Goal: Information Seeking & Learning: Find specific fact

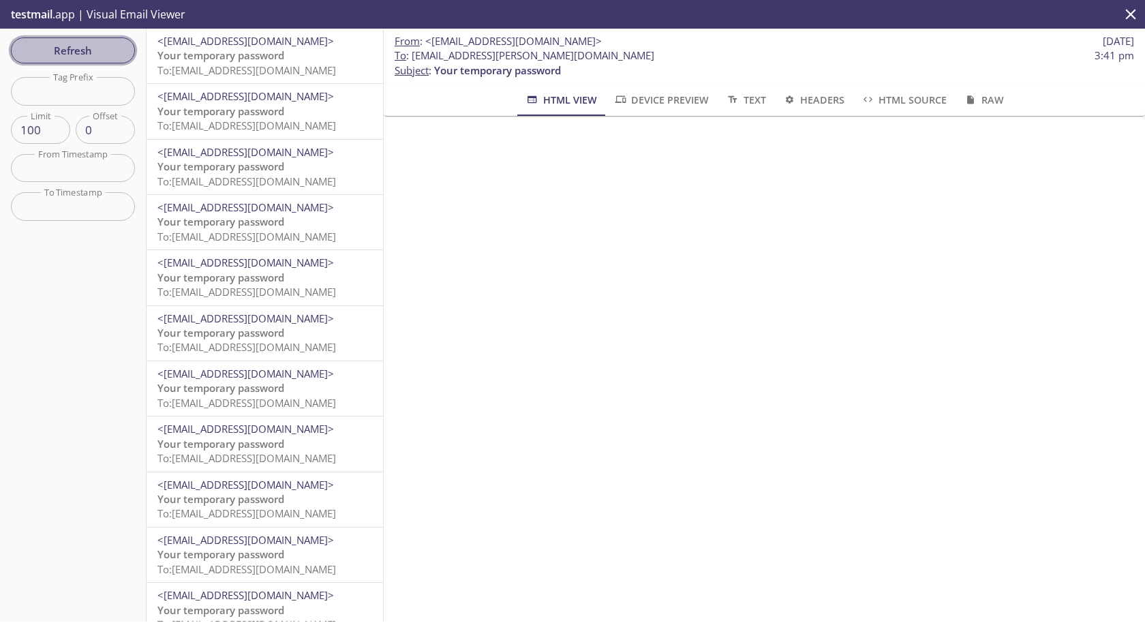
click at [99, 43] on span "Refresh" at bounding box center [73, 51] width 102 height 18
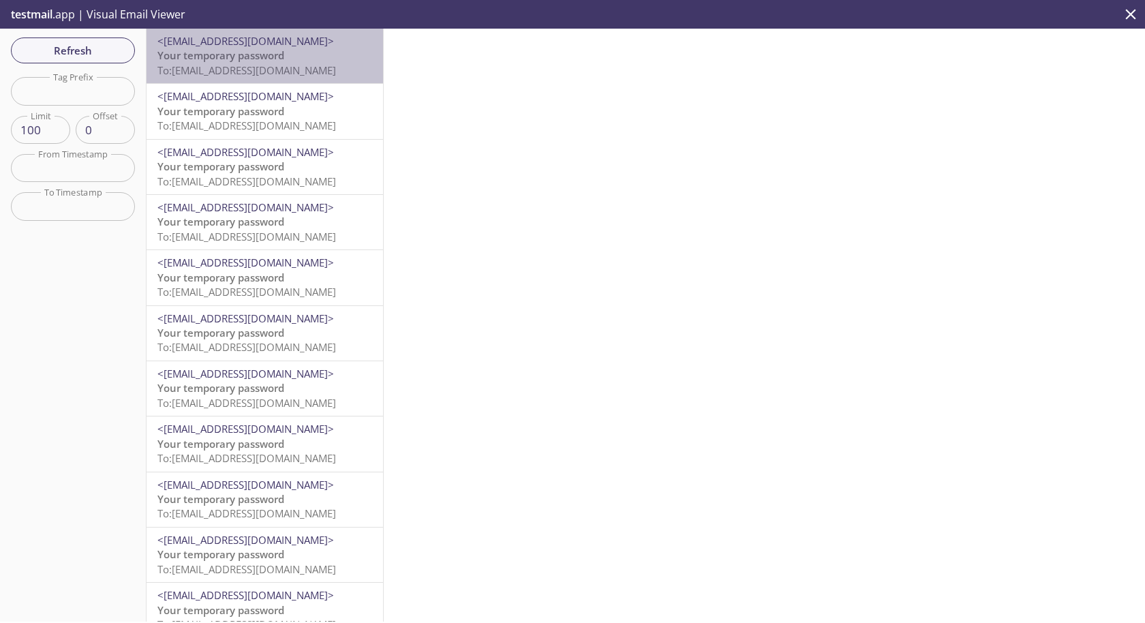
click at [243, 46] on span "<[EMAIL_ADDRESS][DOMAIN_NAME]>" at bounding box center [245, 41] width 176 height 14
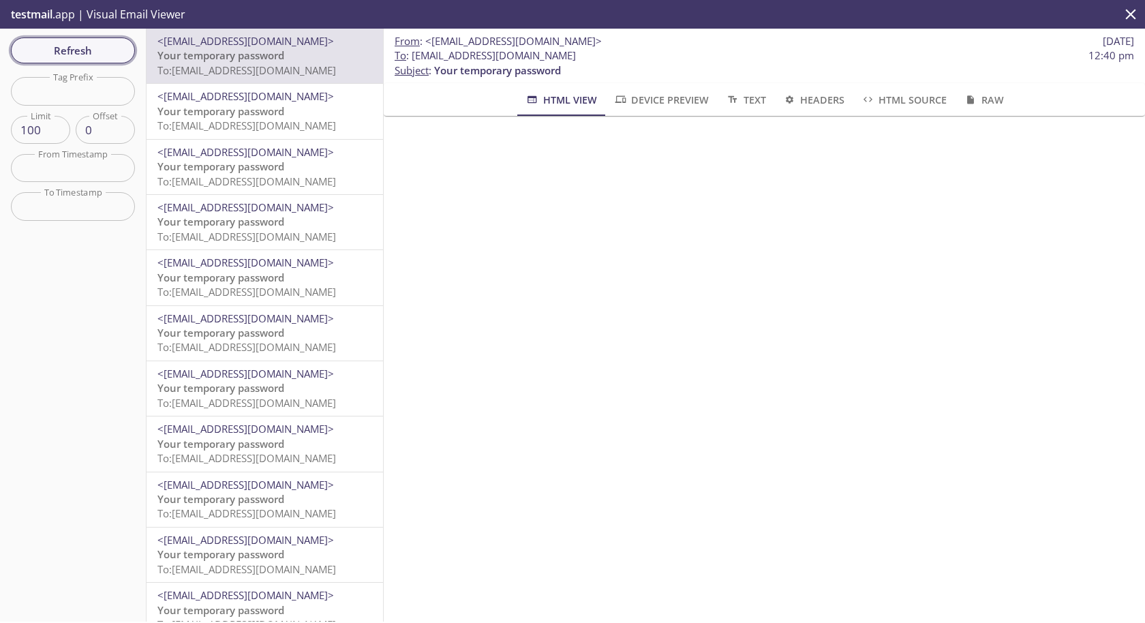
click at [82, 42] on span "Refresh" at bounding box center [73, 51] width 102 height 18
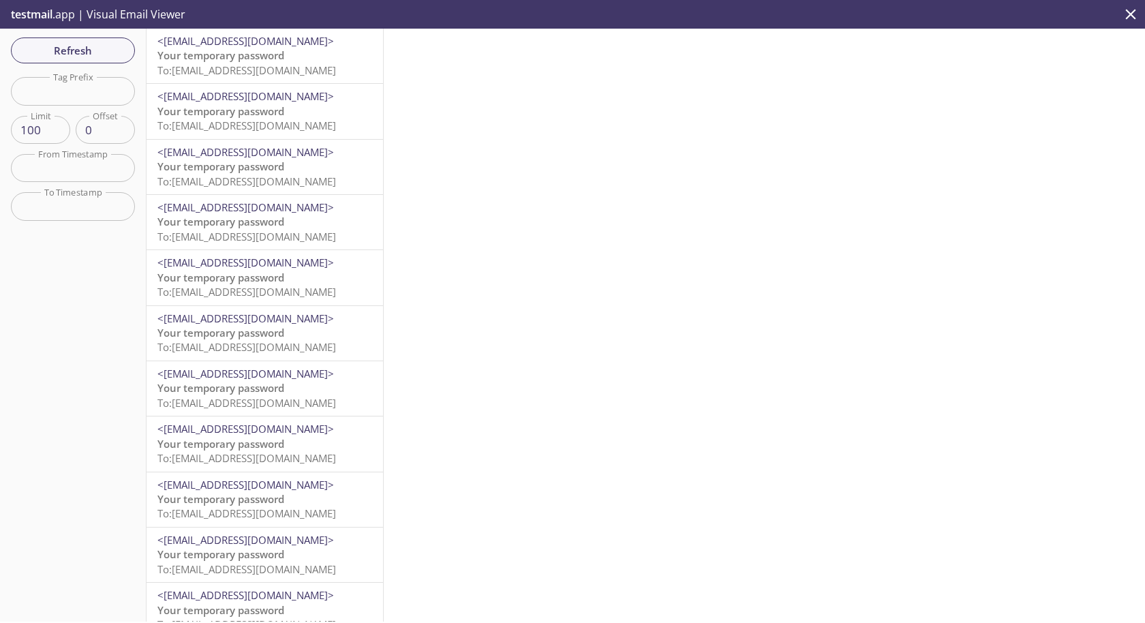
click at [285, 63] on span "To: [EMAIL_ADDRESS][DOMAIN_NAME]" at bounding box center [246, 70] width 178 height 14
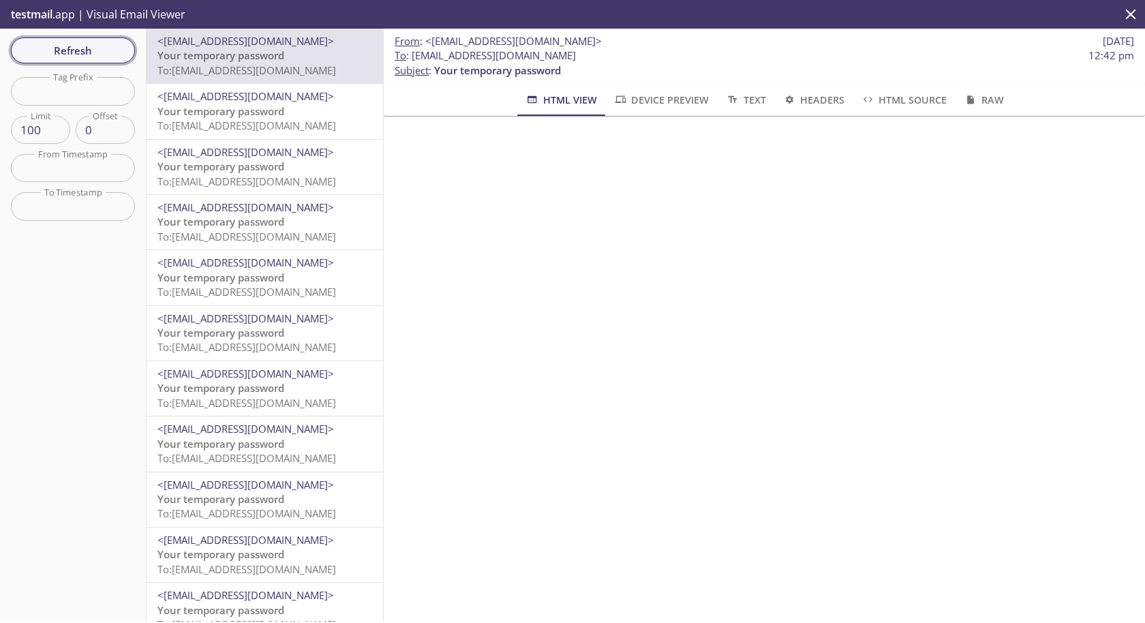
click at [90, 52] on span "Refresh" at bounding box center [73, 51] width 102 height 18
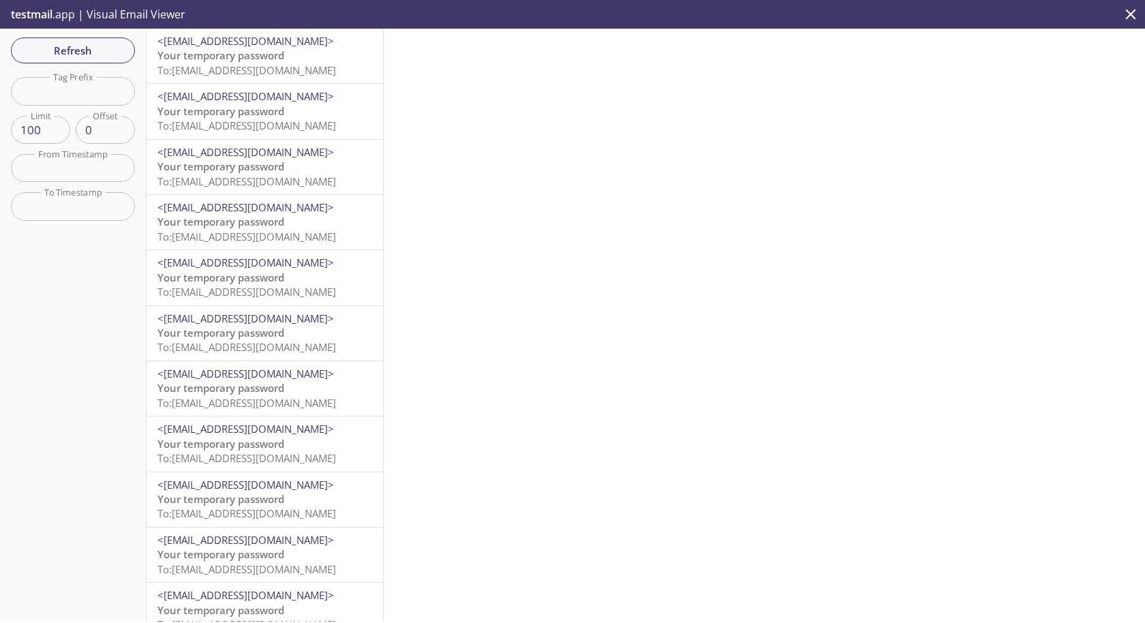
click at [285, 80] on div "<[EMAIL_ADDRESS][DOMAIN_NAME]> Your temporary password To: [EMAIL_ADDRESS][DOMA…" at bounding box center [264, 56] width 236 height 55
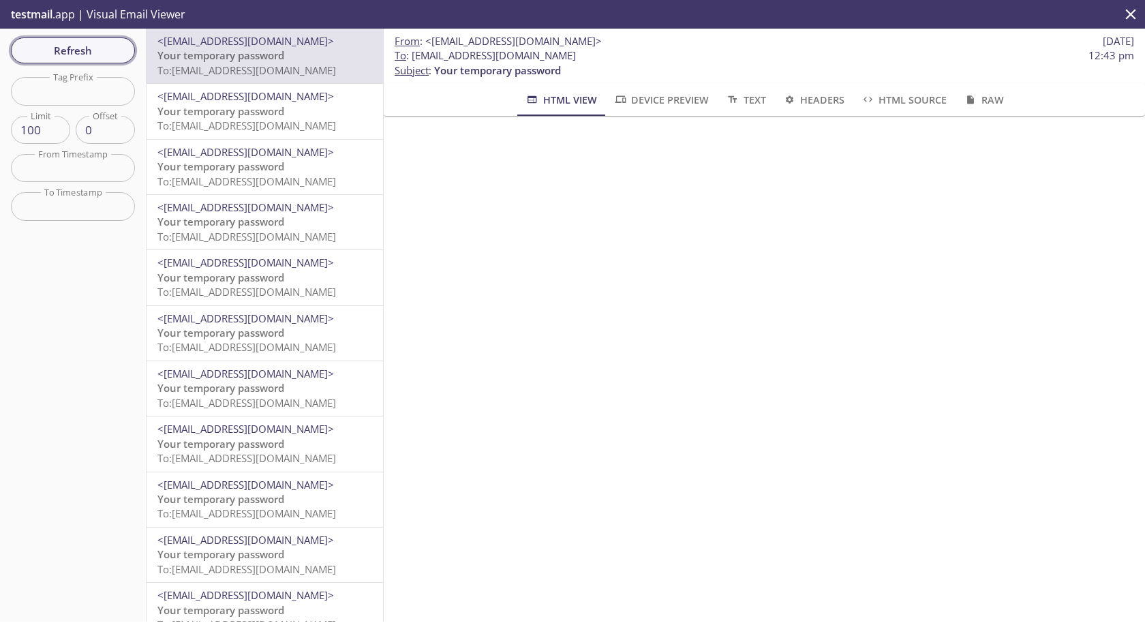
click at [118, 48] on span "Refresh" at bounding box center [73, 51] width 102 height 18
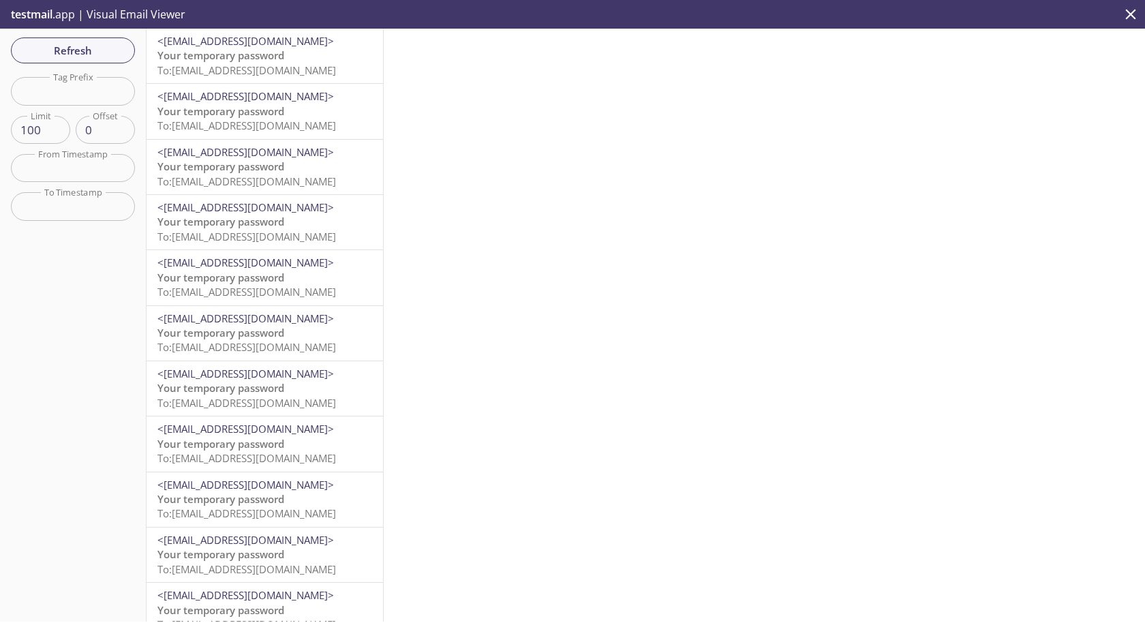
click at [256, 46] on span "<[EMAIL_ADDRESS][DOMAIN_NAME]>" at bounding box center [245, 41] width 176 height 14
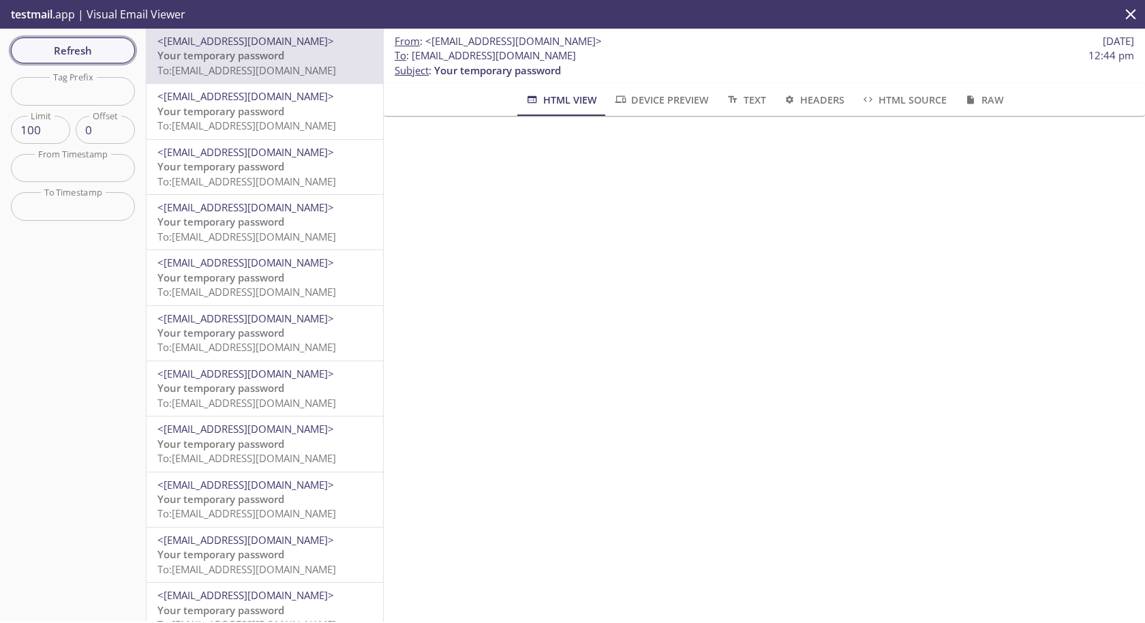
click at [80, 59] on button "Refresh" at bounding box center [73, 50] width 124 height 26
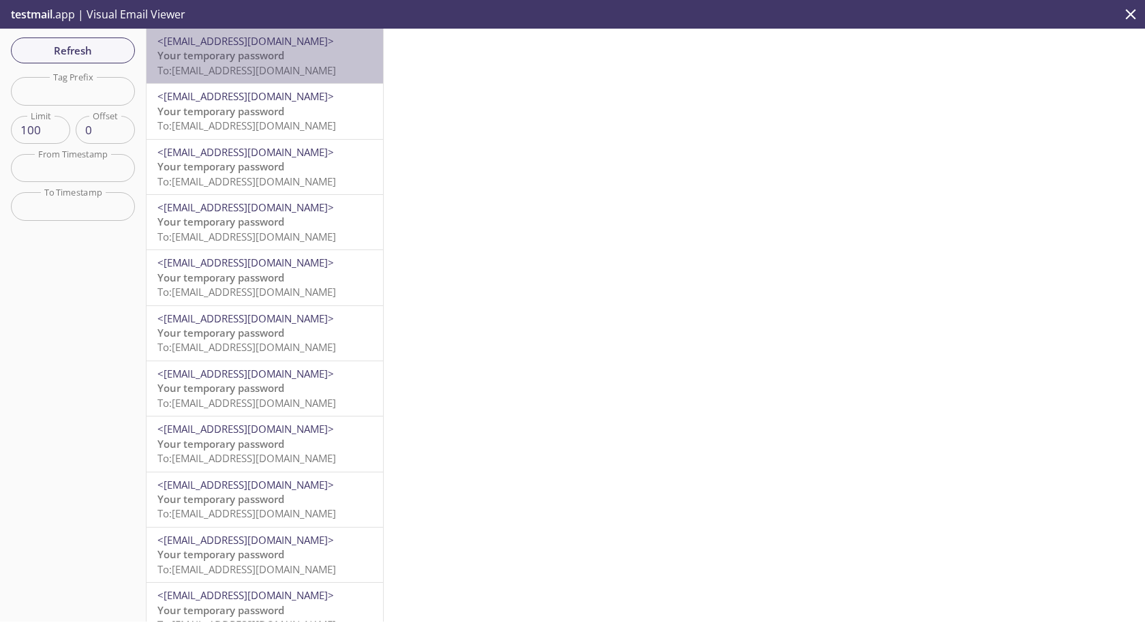
click at [258, 59] on span "Your temporary password" at bounding box center [220, 55] width 127 height 14
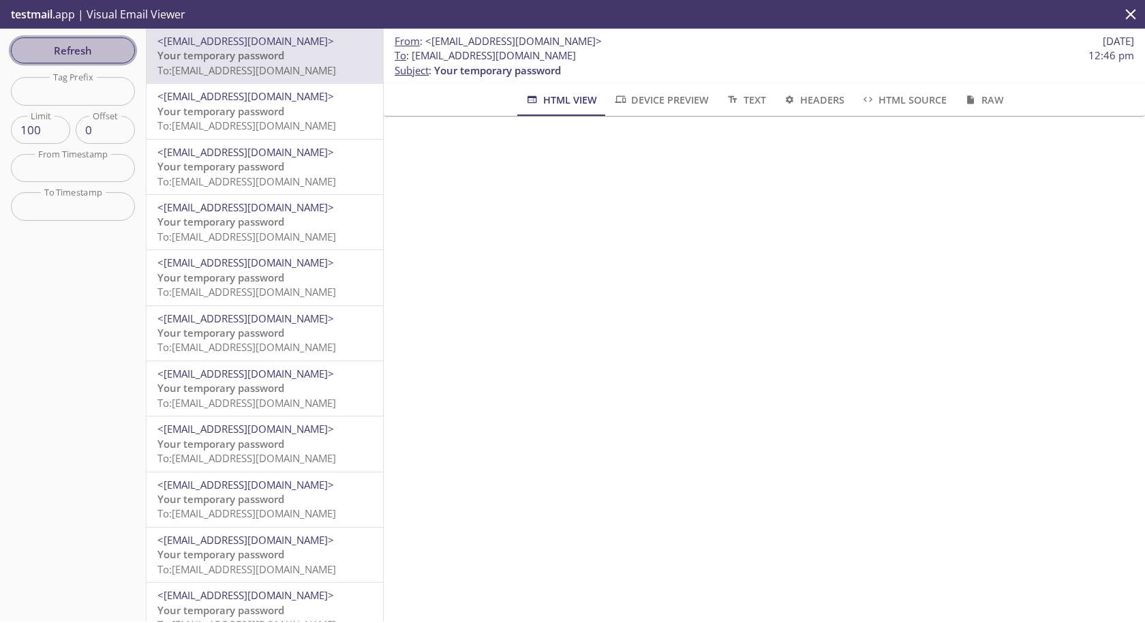
click at [80, 44] on span "Refresh" at bounding box center [73, 51] width 102 height 18
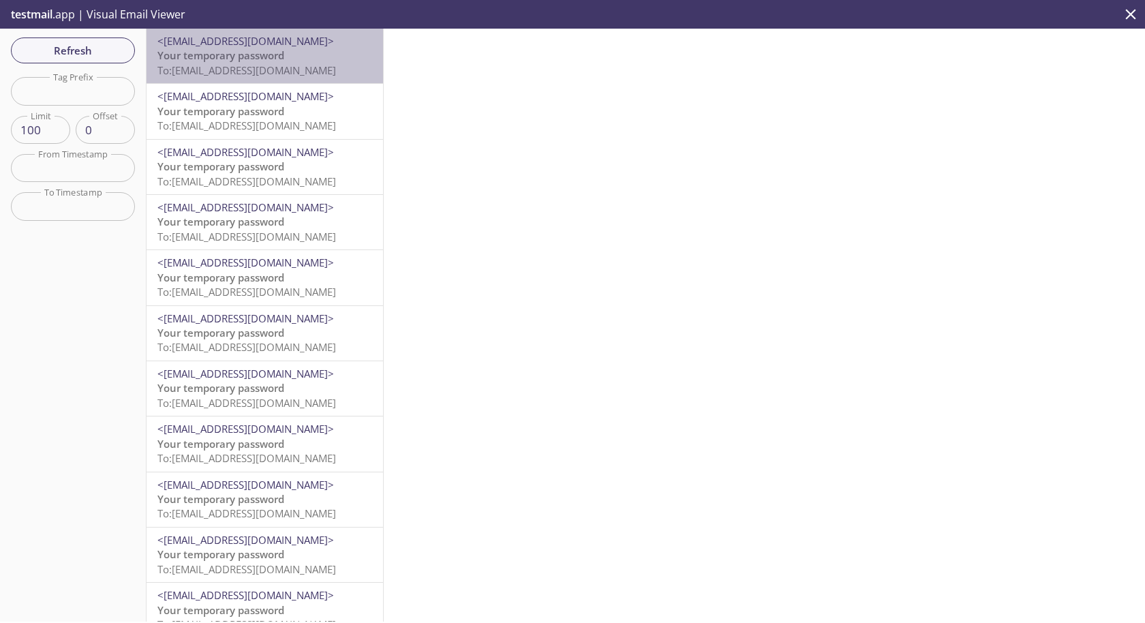
click at [332, 66] on span "To: [EMAIL_ADDRESS][DOMAIN_NAME]" at bounding box center [246, 70] width 178 height 14
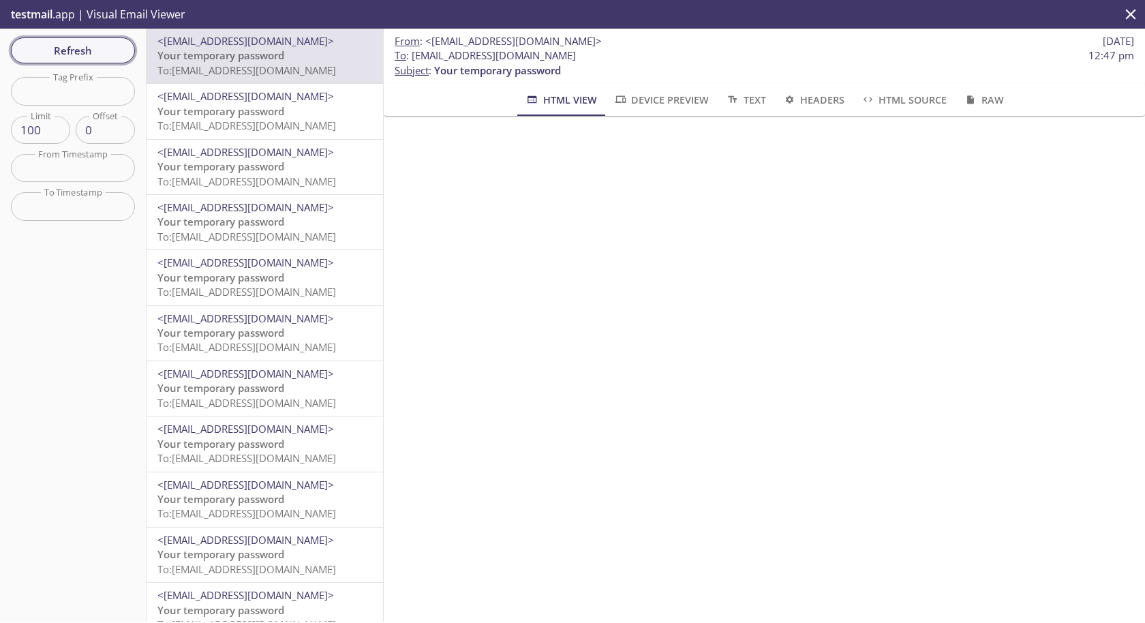
click at [93, 39] on button "Refresh" at bounding box center [73, 50] width 124 height 26
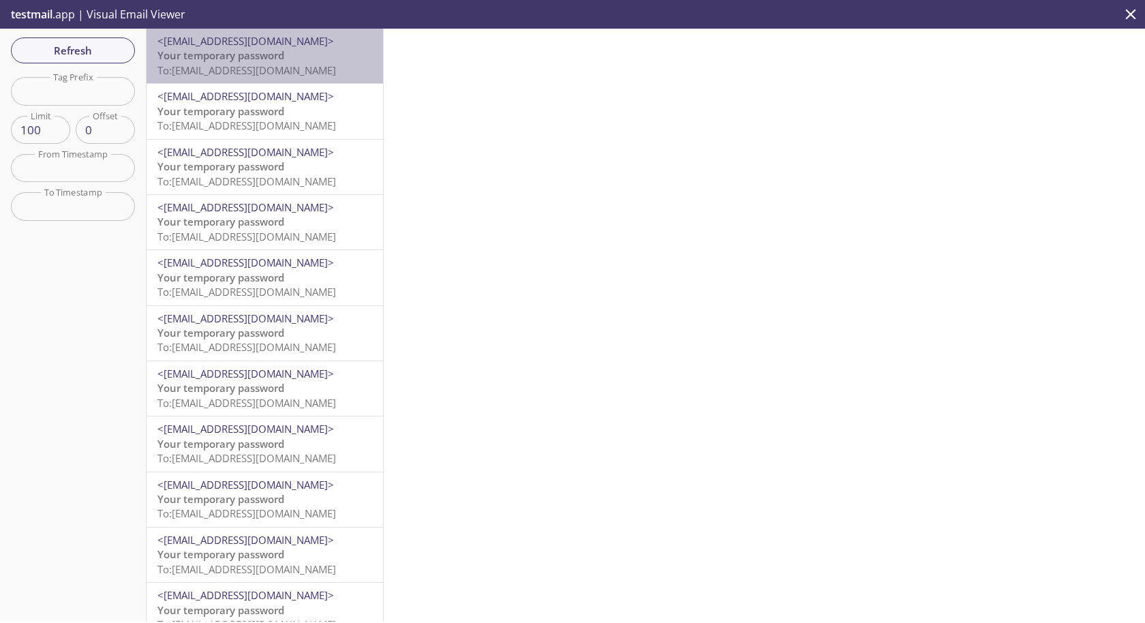
click at [258, 72] on span "To: [EMAIL_ADDRESS][DOMAIN_NAME]" at bounding box center [246, 70] width 178 height 14
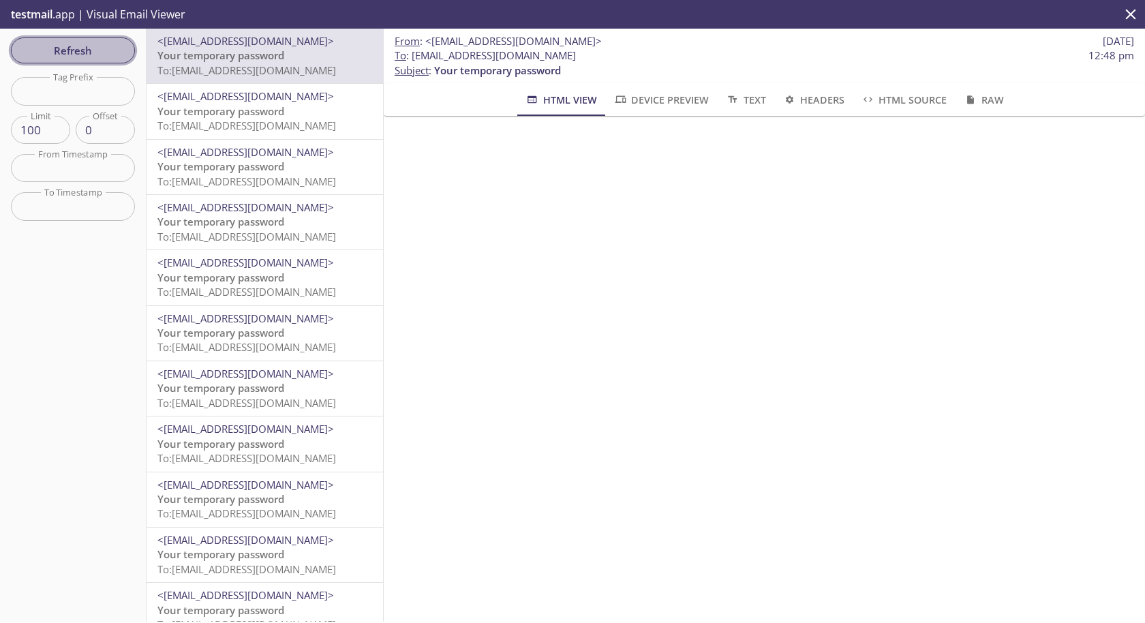
click at [93, 48] on span "Refresh" at bounding box center [73, 51] width 102 height 18
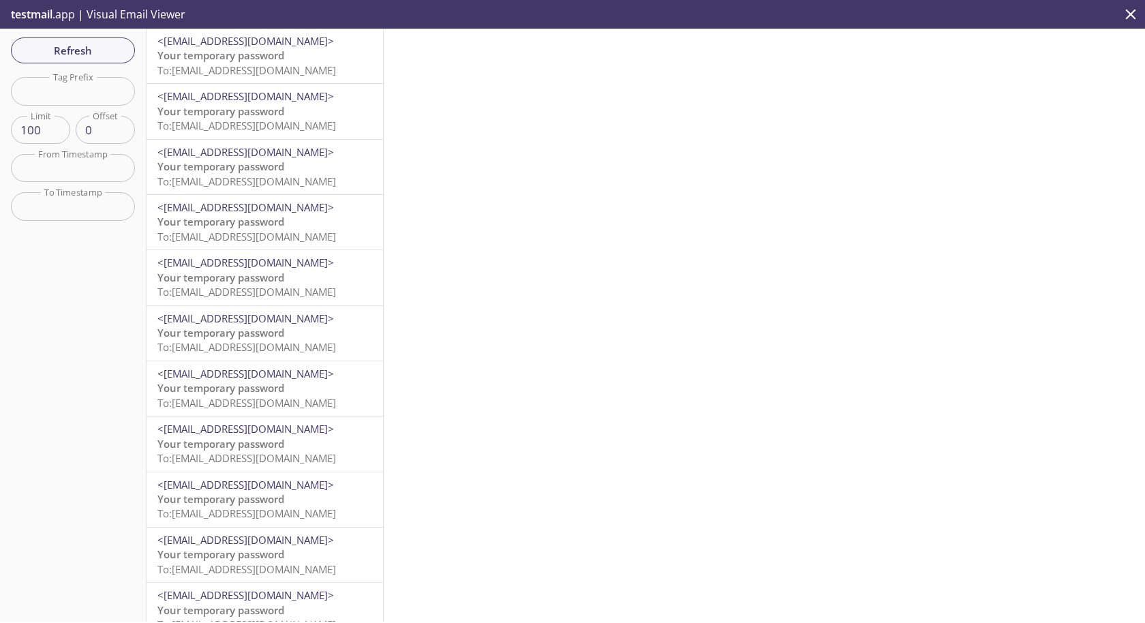
click at [249, 72] on span "To: [EMAIL_ADDRESS][DOMAIN_NAME]" at bounding box center [246, 70] width 178 height 14
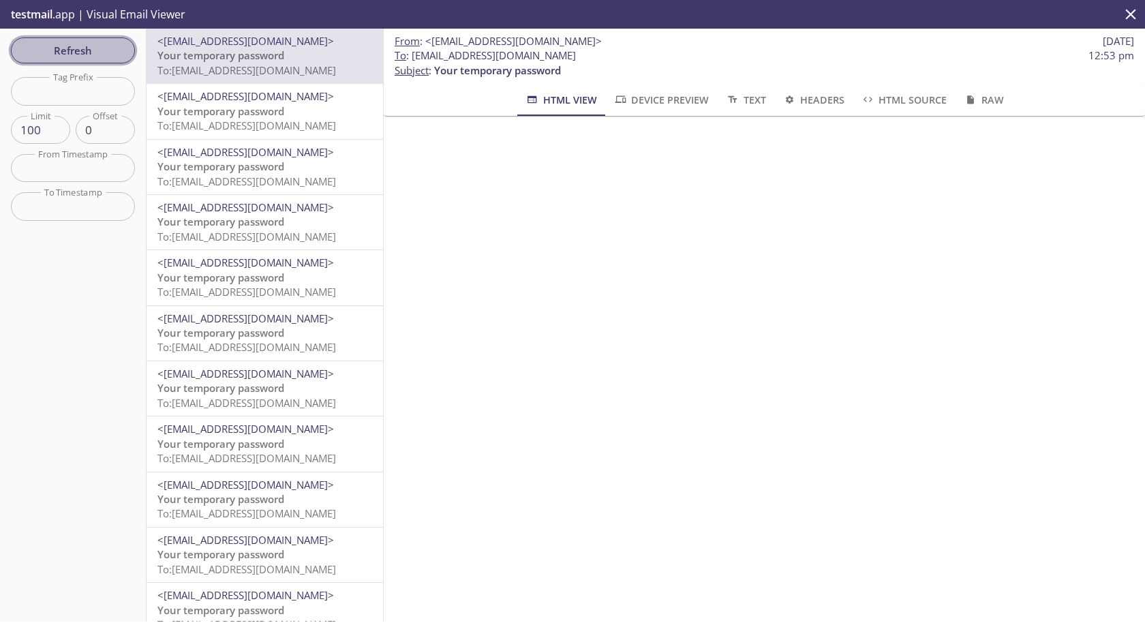
click at [120, 42] on span "Refresh" at bounding box center [73, 51] width 102 height 18
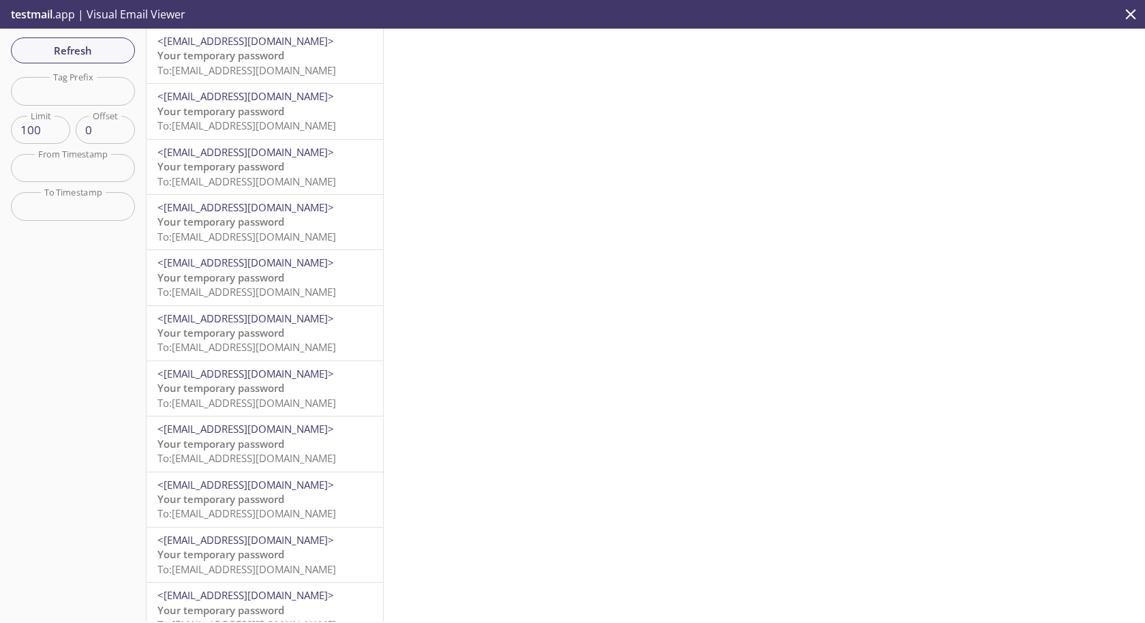
click at [302, 49] on p "Your temporary password To: [EMAIL_ADDRESS][DOMAIN_NAME]" at bounding box center [264, 62] width 215 height 29
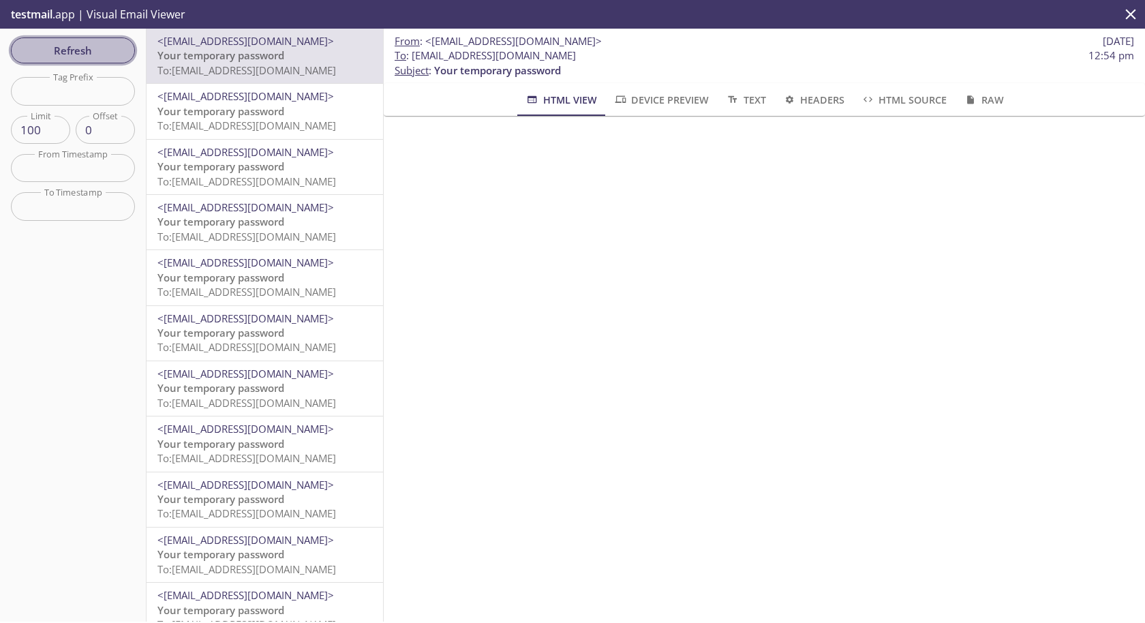
click at [89, 46] on span "Refresh" at bounding box center [73, 51] width 102 height 18
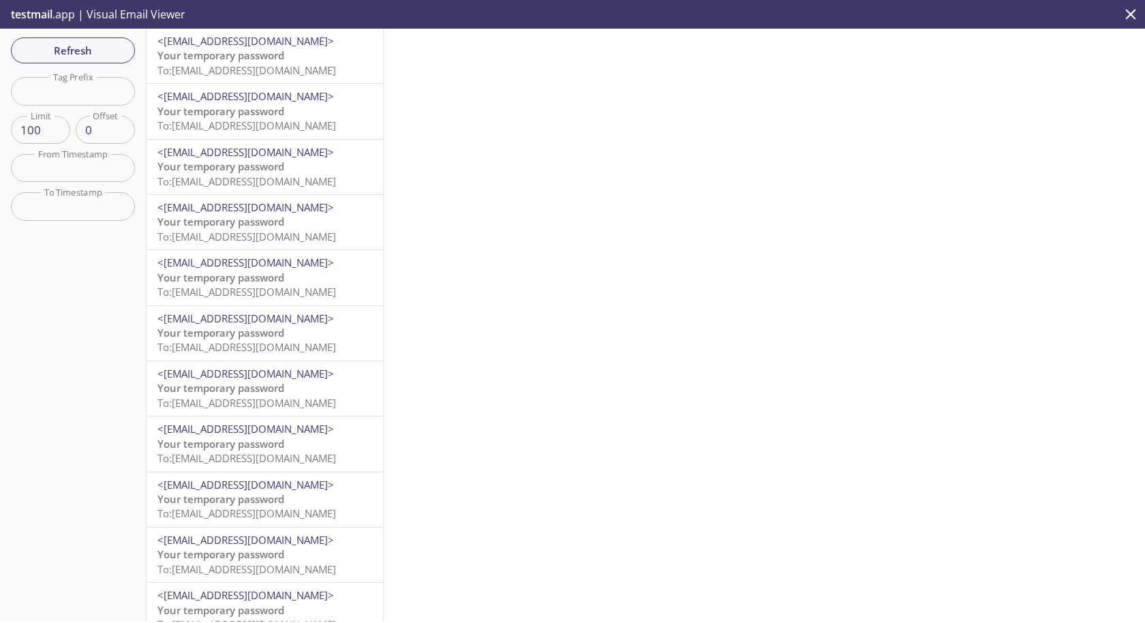
click at [288, 69] on span "To: [EMAIL_ADDRESS][DOMAIN_NAME]" at bounding box center [246, 70] width 178 height 14
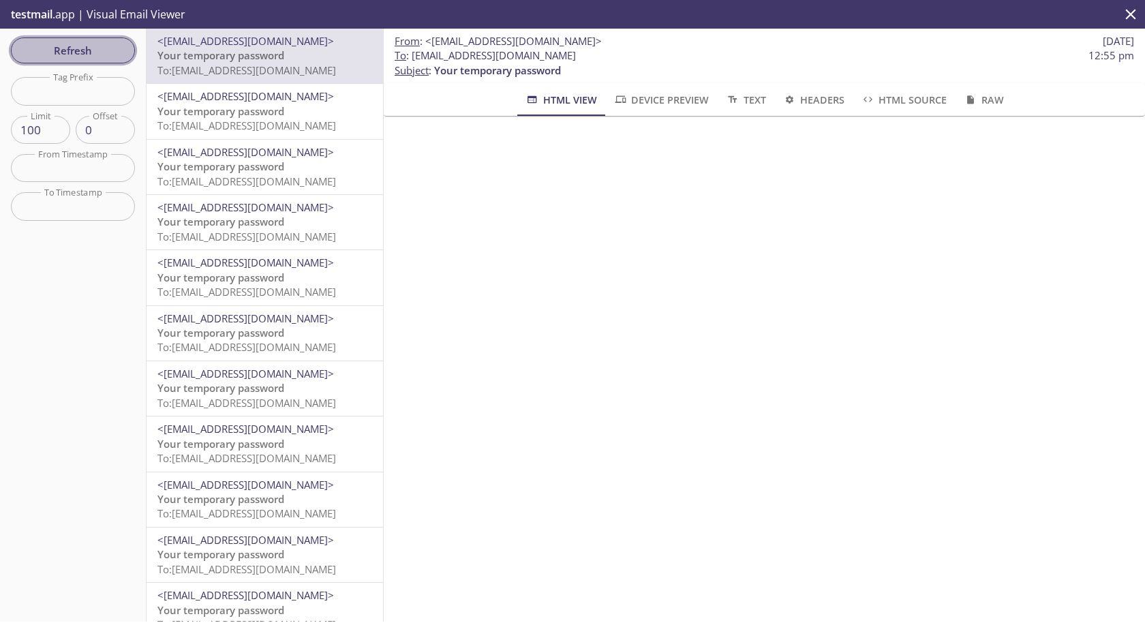
click at [67, 59] on button "Refresh" at bounding box center [73, 50] width 124 height 26
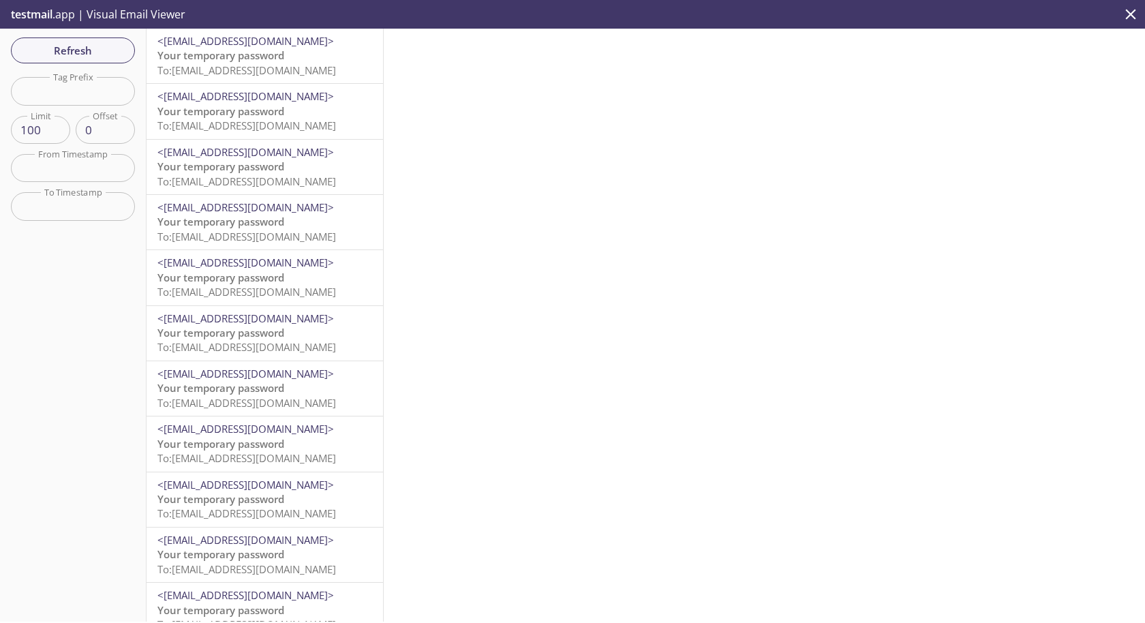
click at [257, 65] on span "To: [EMAIL_ADDRESS][DOMAIN_NAME]" at bounding box center [246, 70] width 178 height 14
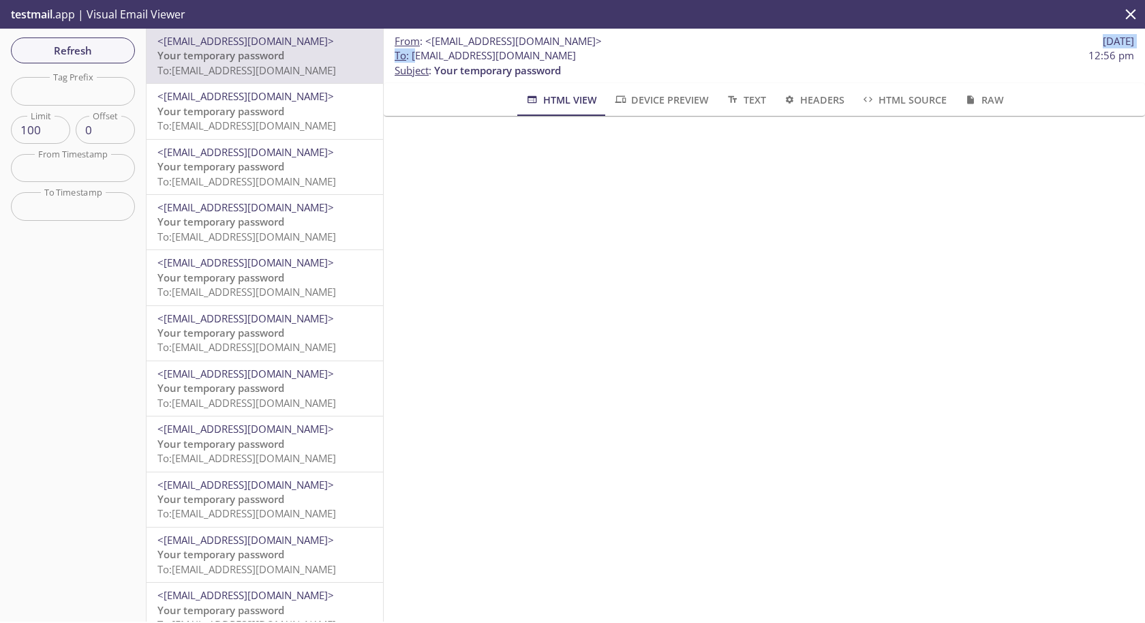
drag, startPoint x: 415, startPoint y: 55, endPoint x: 633, endPoint y: 48, distance: 218.1
click at [634, 48] on div "From : <[EMAIL_ADDRESS][DOMAIN_NAME]> [DATE] To : [EMAIL_ADDRESS][DOMAIN_NAME] …" at bounding box center [764, 56] width 761 height 55
click at [416, 61] on span "To : [EMAIL_ADDRESS][DOMAIN_NAME]" at bounding box center [484, 55] width 181 height 14
drag, startPoint x: 412, startPoint y: 57, endPoint x: 756, endPoint y: 55, distance: 343.4
click at [756, 55] on span "To : [EMAIL_ADDRESS][DOMAIN_NAME] 12:56 pm" at bounding box center [763, 55] width 739 height 14
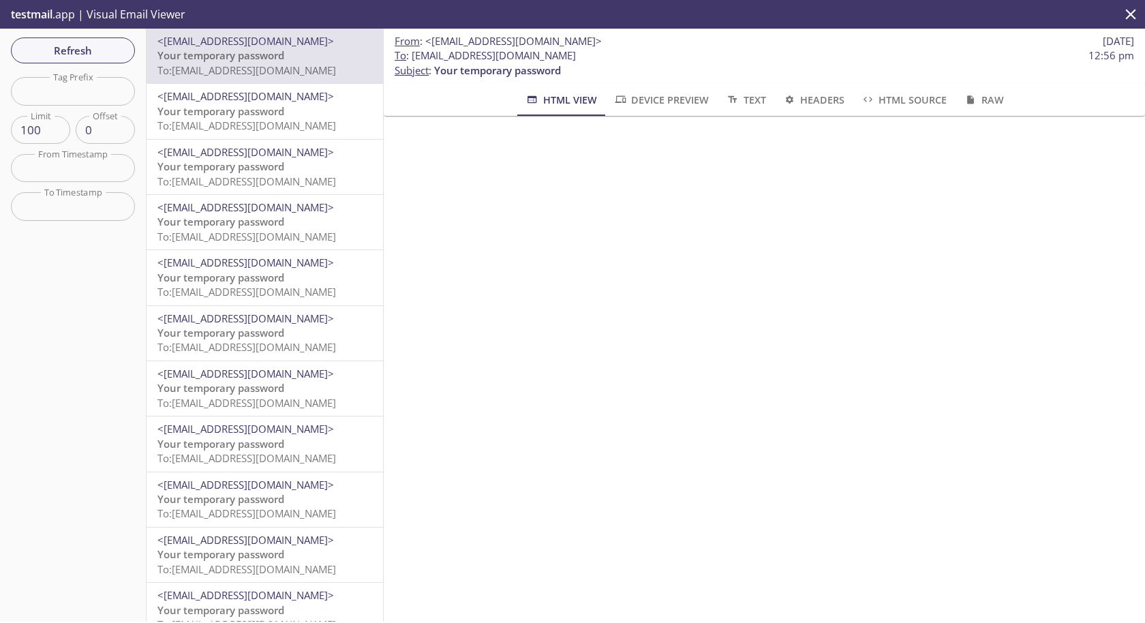
copy span "[EMAIL_ADDRESS][DOMAIN_NAME]"
drag, startPoint x: 416, startPoint y: 59, endPoint x: 426, endPoint y: 58, distance: 10.9
click at [426, 58] on span "To : [EMAIL_ADDRESS][DOMAIN_NAME]" at bounding box center [484, 55] width 181 height 14
drag, startPoint x: 414, startPoint y: 57, endPoint x: 605, endPoint y: 50, distance: 190.9
click at [576, 50] on span "To : [EMAIL_ADDRESS][DOMAIN_NAME]" at bounding box center [484, 55] width 181 height 14
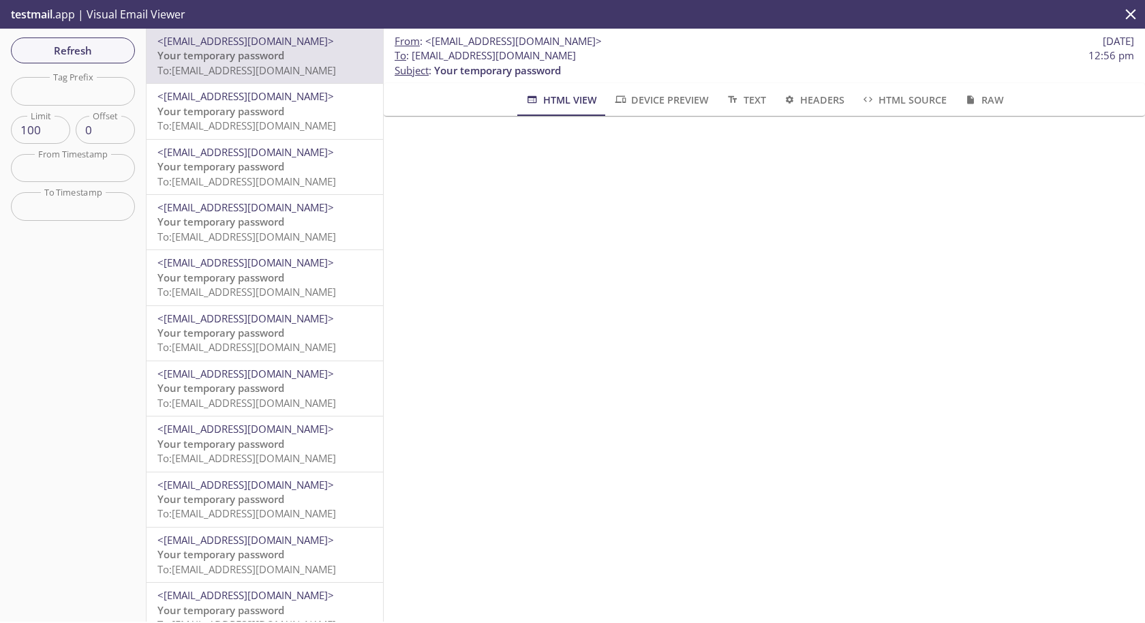
drag, startPoint x: 412, startPoint y: 55, endPoint x: 709, endPoint y: 55, distance: 296.4
click at [709, 55] on span "To : [EMAIL_ADDRESS][DOMAIN_NAME] 12:56 pm" at bounding box center [763, 55] width 739 height 14
copy span "[EMAIL_ADDRESS][DOMAIN_NAME]"
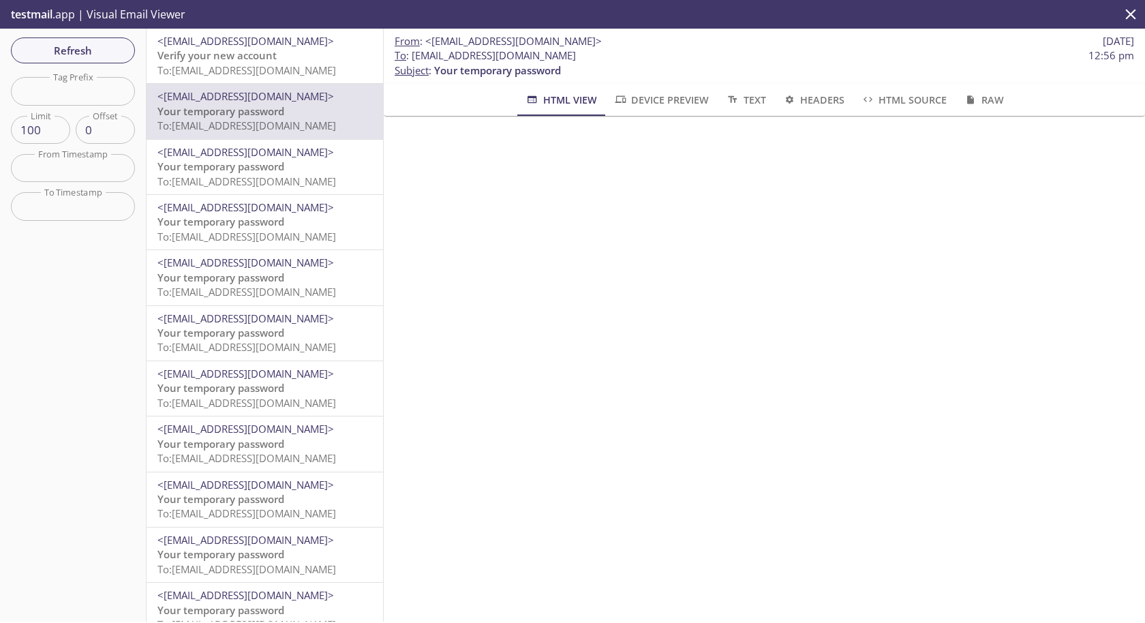
click at [241, 69] on span "To: [EMAIL_ADDRESS][DOMAIN_NAME]" at bounding box center [246, 70] width 178 height 14
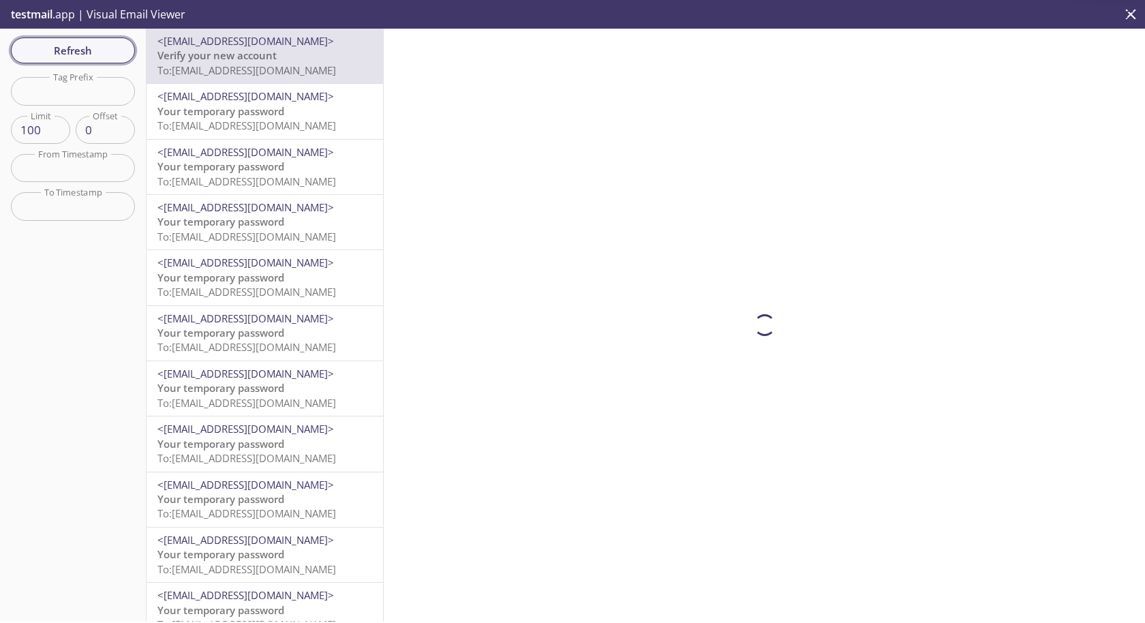
click at [89, 51] on span "Refresh" at bounding box center [73, 51] width 102 height 18
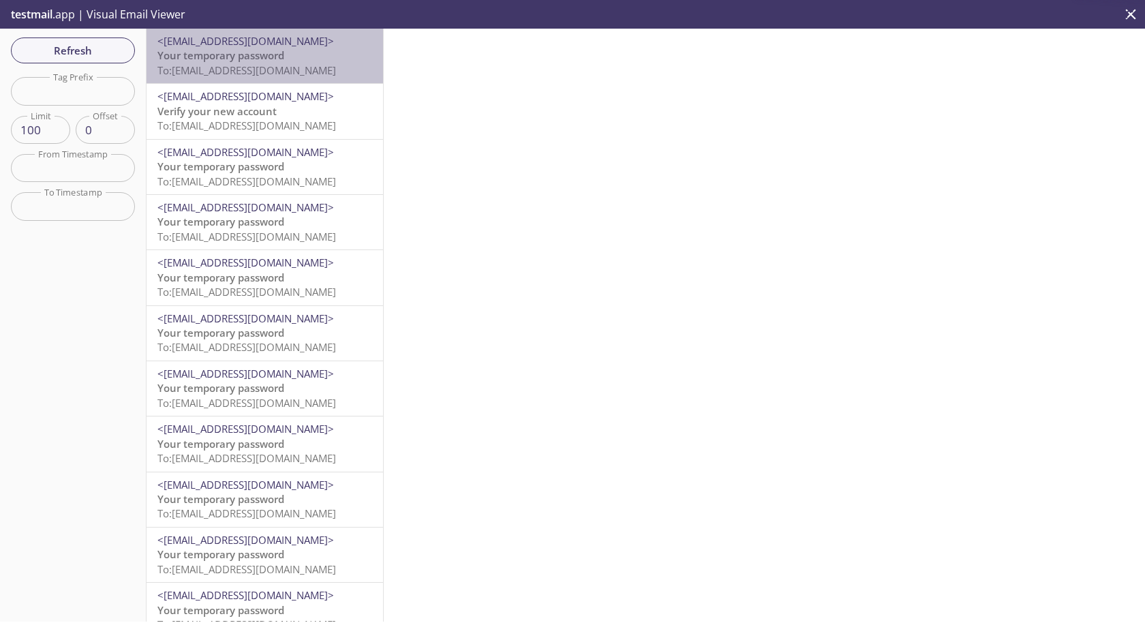
click at [234, 54] on span "Your temporary password" at bounding box center [220, 55] width 127 height 14
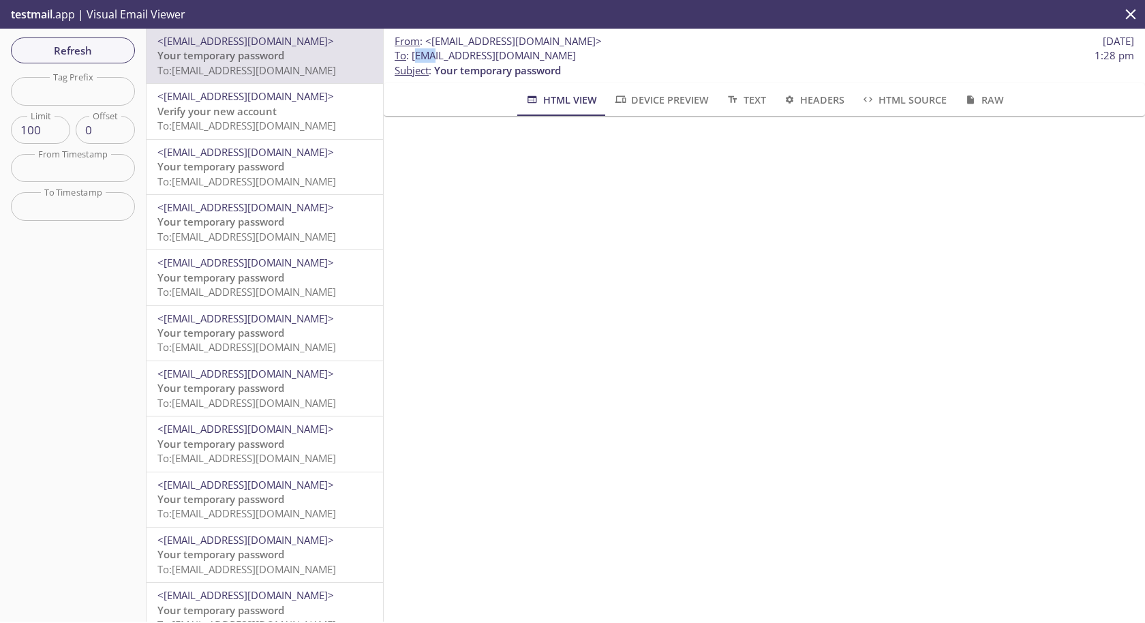
drag, startPoint x: 415, startPoint y: 57, endPoint x: 429, endPoint y: 56, distance: 14.3
click at [430, 56] on span "To : [EMAIL_ADDRESS][DOMAIN_NAME]" at bounding box center [484, 55] width 181 height 14
drag, startPoint x: 411, startPoint y: 57, endPoint x: 711, endPoint y: 46, distance: 300.0
click at [711, 46] on div "From : <[EMAIL_ADDRESS][DOMAIN_NAME]> [DATE] To : [EMAIL_ADDRESS][DOMAIN_NAME] …" at bounding box center [764, 56] width 761 height 55
click at [438, 55] on span "To : [EMAIL_ADDRESS][DOMAIN_NAME]" at bounding box center [484, 55] width 181 height 14
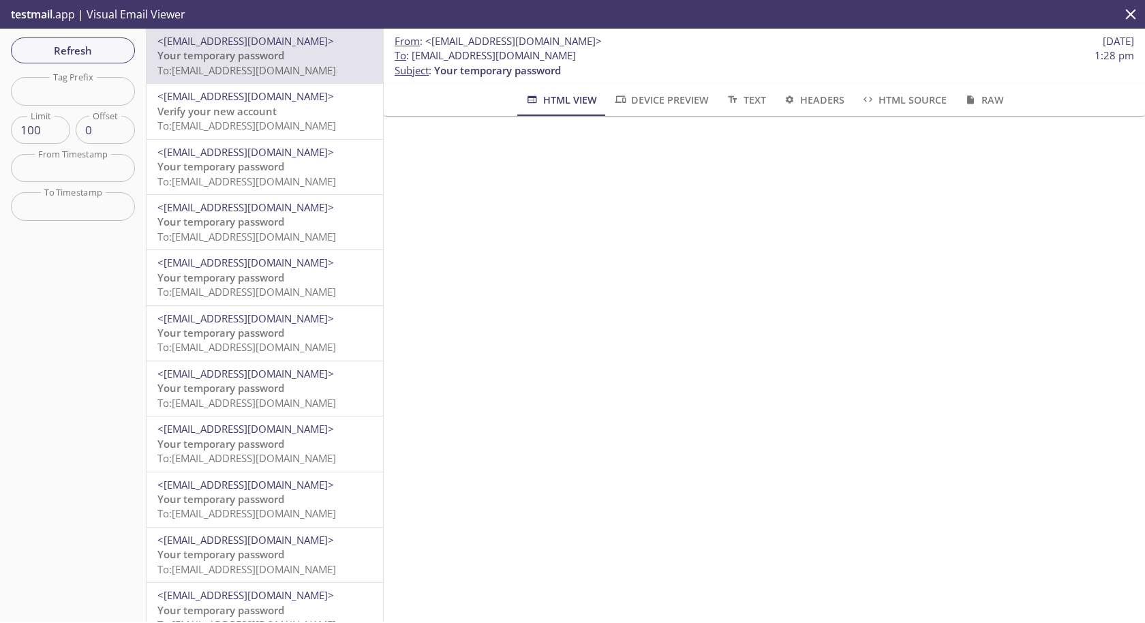
drag, startPoint x: 411, startPoint y: 58, endPoint x: 755, endPoint y: 59, distance: 344.0
click at [755, 59] on span "To : [EMAIL_ADDRESS][DOMAIN_NAME] 1:28 pm" at bounding box center [763, 55] width 739 height 14
copy span "[EMAIL_ADDRESS][DOMAIN_NAME]"
